Goal: Information Seeking & Learning: Learn about a topic

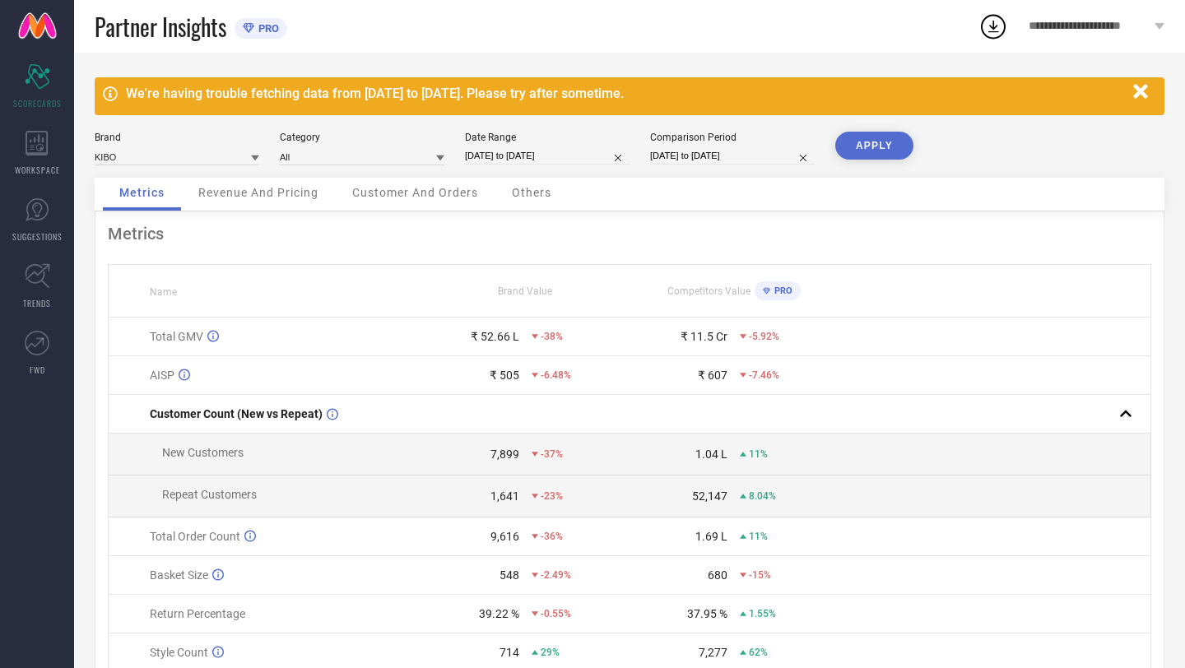
click at [38, 20] on link at bounding box center [37, 26] width 74 height 53
click at [1085, 22] on span "**********" at bounding box center [1089, 26] width 122 height 13
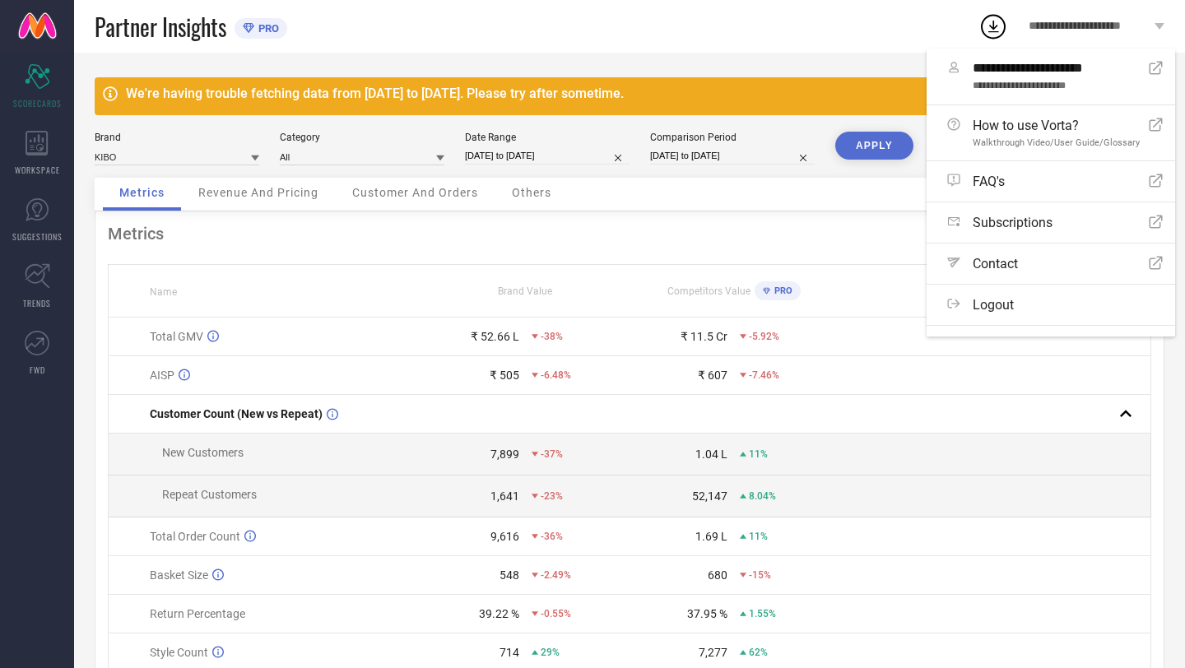
click at [855, 36] on div "Partner Insights PRO" at bounding box center [537, 26] width 884 height 53
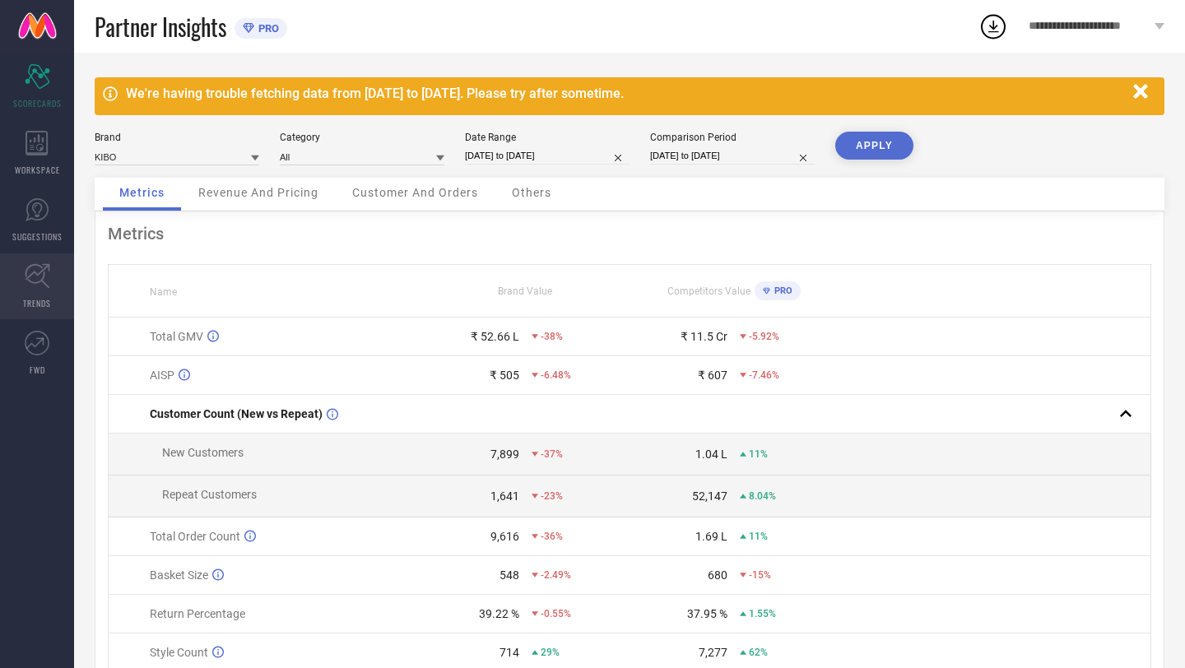
click at [34, 299] on span "TRENDS" at bounding box center [37, 303] width 28 height 12
